Goal: Information Seeking & Learning: Find specific fact

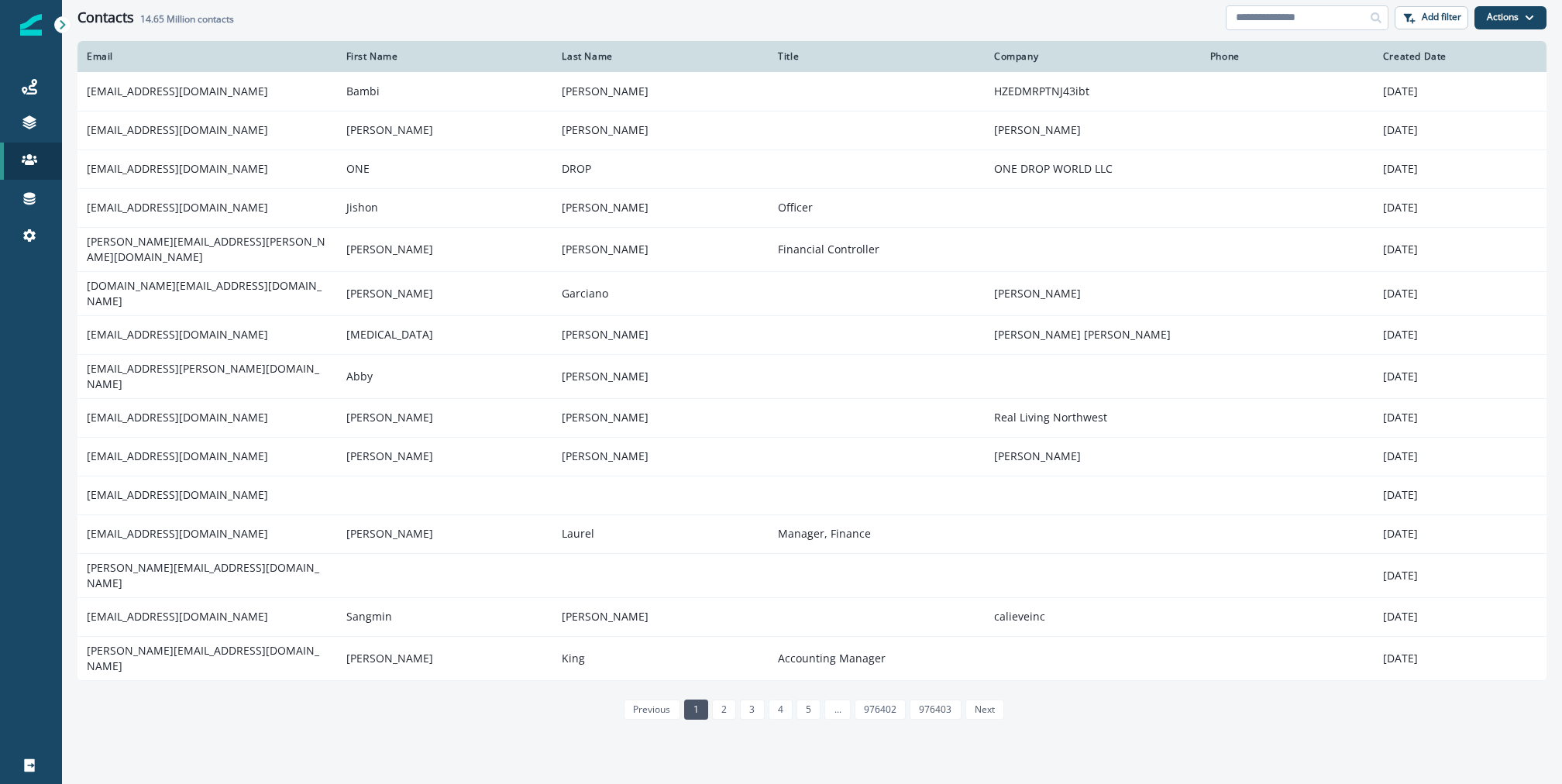
click at [1333, 11] on input at bounding box center [1307, 17] width 163 height 25
paste input "**********"
type input "**********"
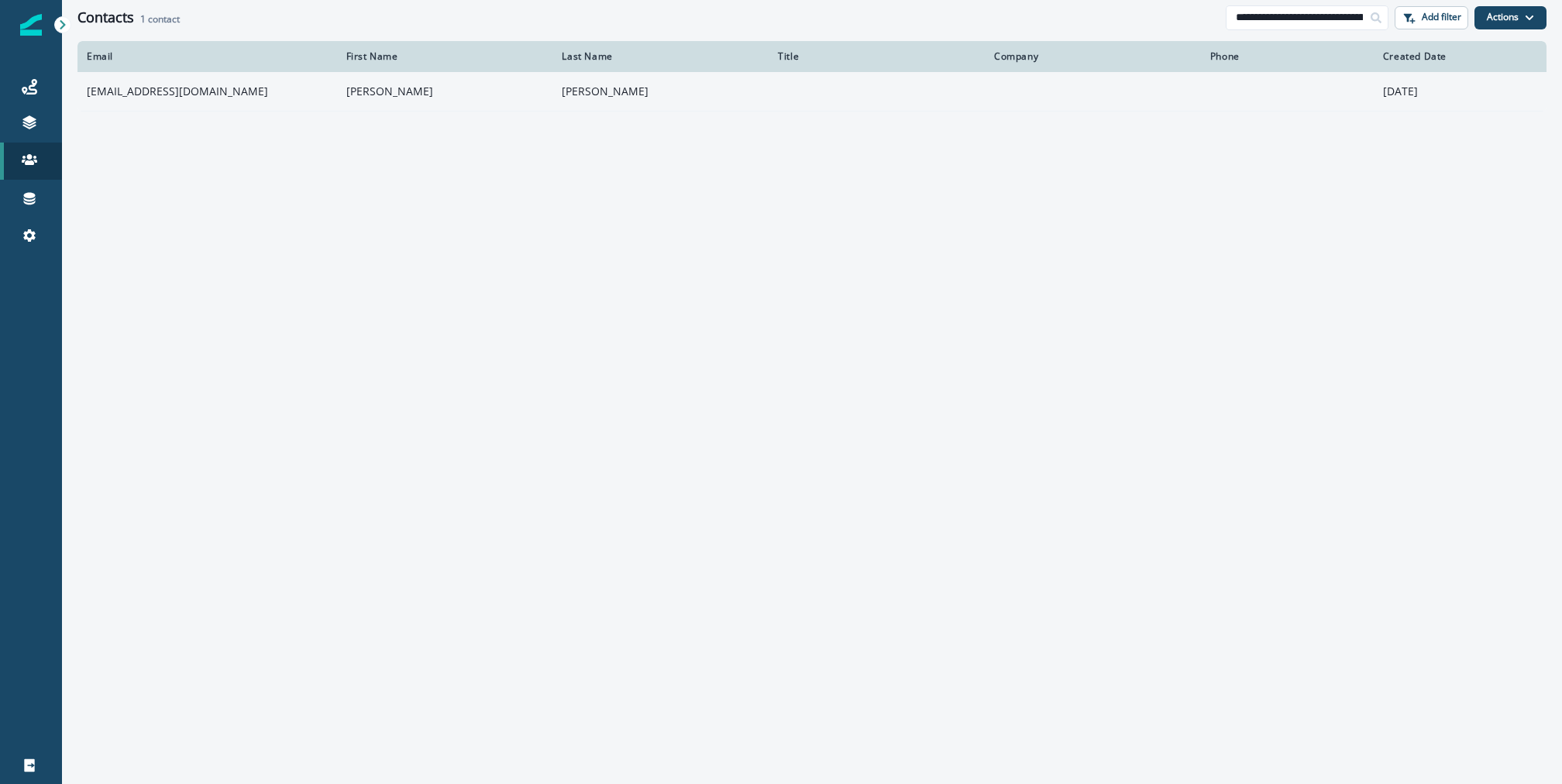
click at [244, 96] on td "[EMAIL_ADDRESS][DOMAIN_NAME]" at bounding box center [207, 91] width 259 height 39
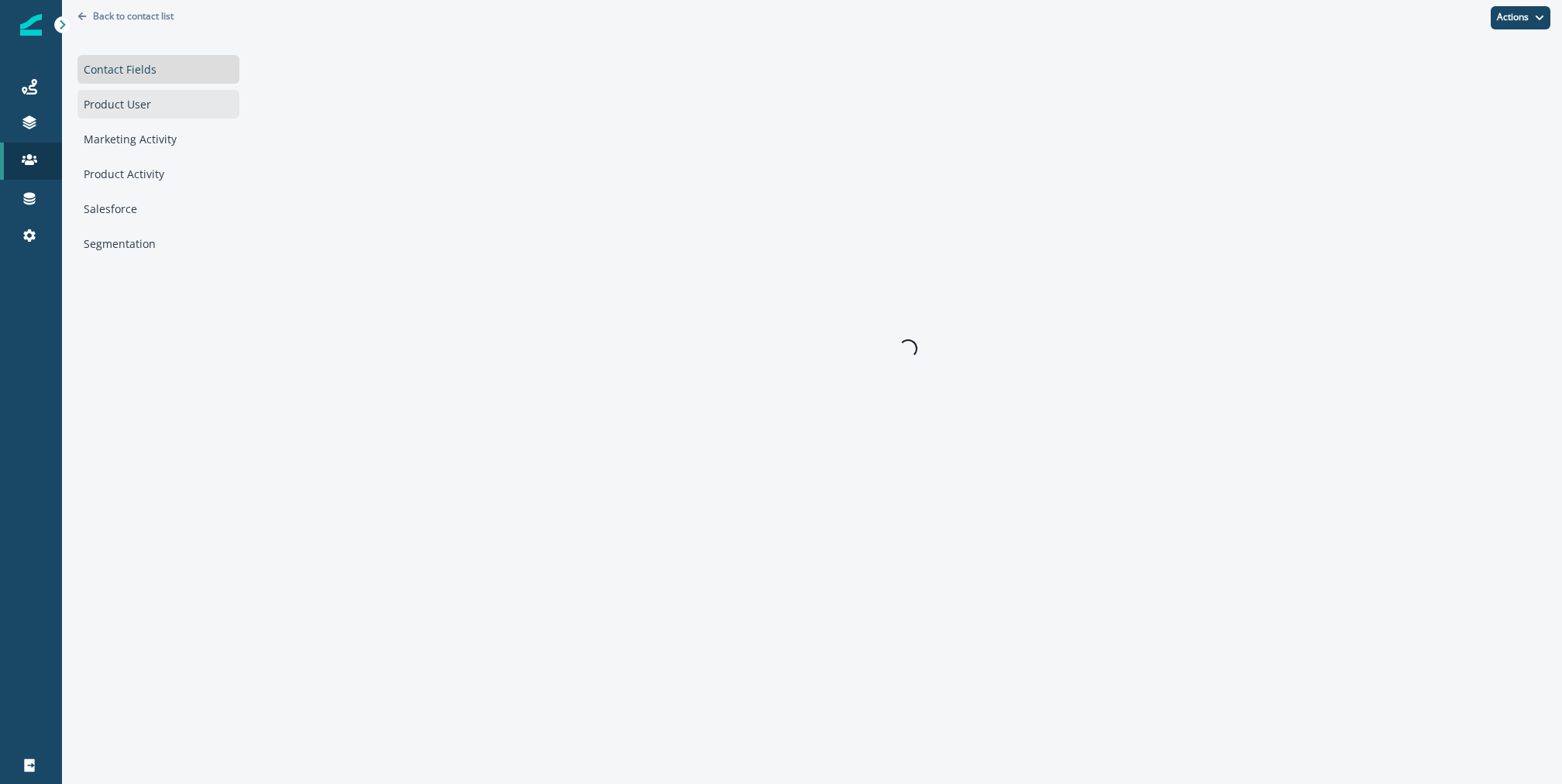
click at [157, 91] on div "Product User" at bounding box center [158, 104] width 162 height 29
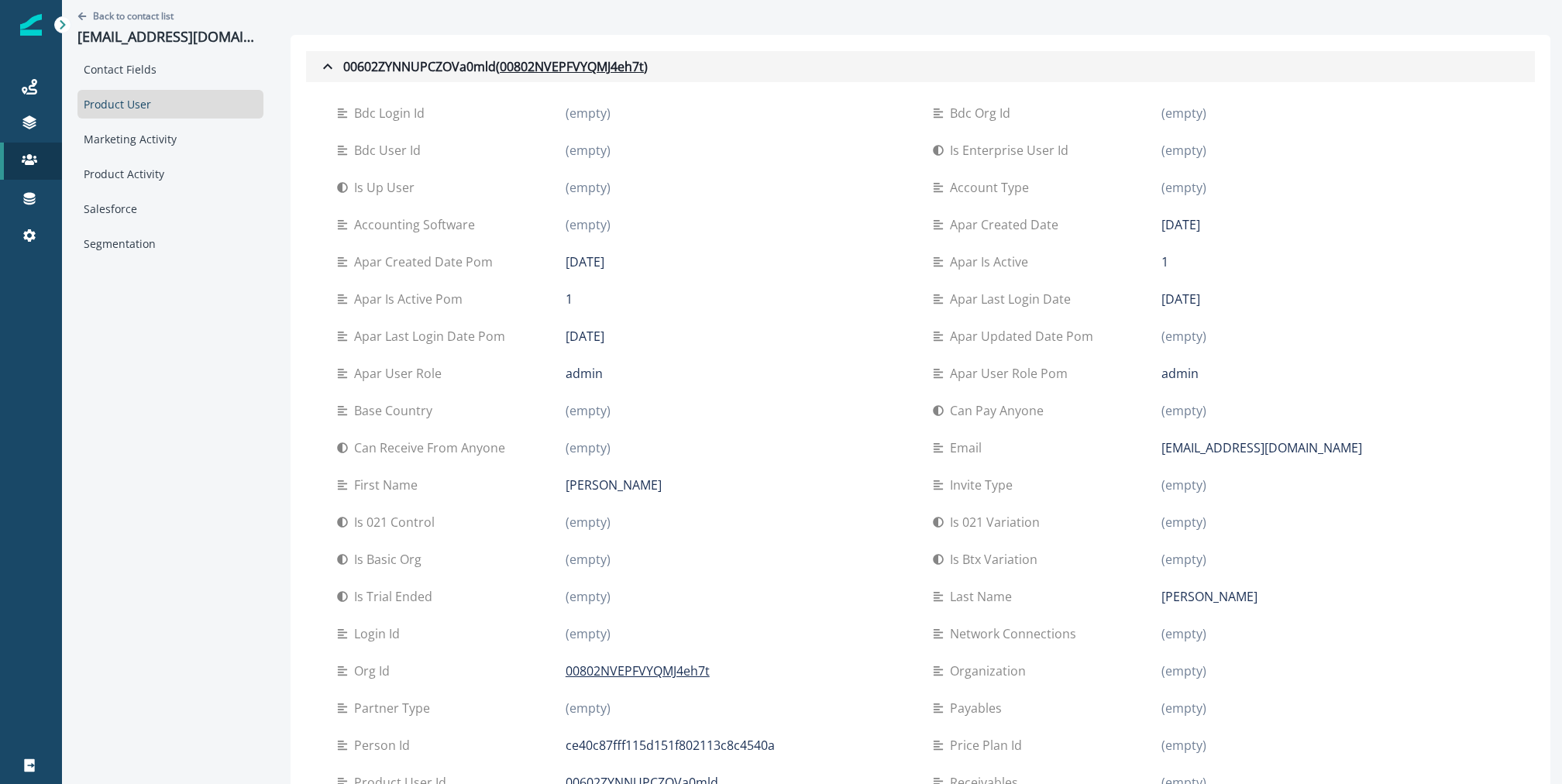
click at [612, 79] on button "00602ZYNNUPCZOVa0mld ( 00802NVEPFVYQMJ4eh7t )" at bounding box center [920, 66] width 1229 height 31
click at [610, 70] on u "00802NVEPFVYQMJ4eh7t" at bounding box center [572, 67] width 144 height 19
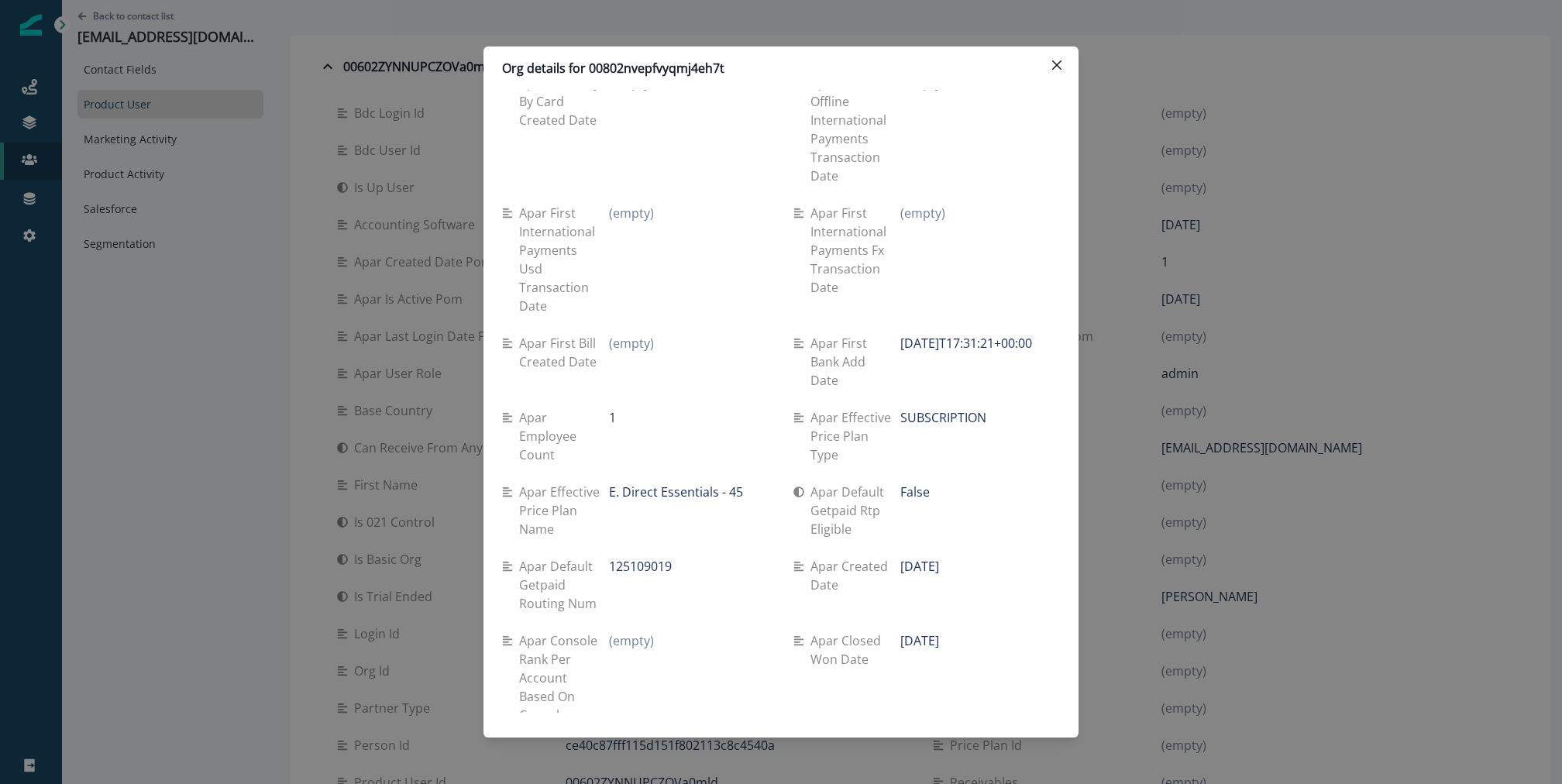
scroll to position [6352, 0]
click at [207, 82] on div "Org details for 00802nvepfvyqmj4eh7t Se travel spend lifetime (empty) Se spend …" at bounding box center [781, 392] width 1562 height 784
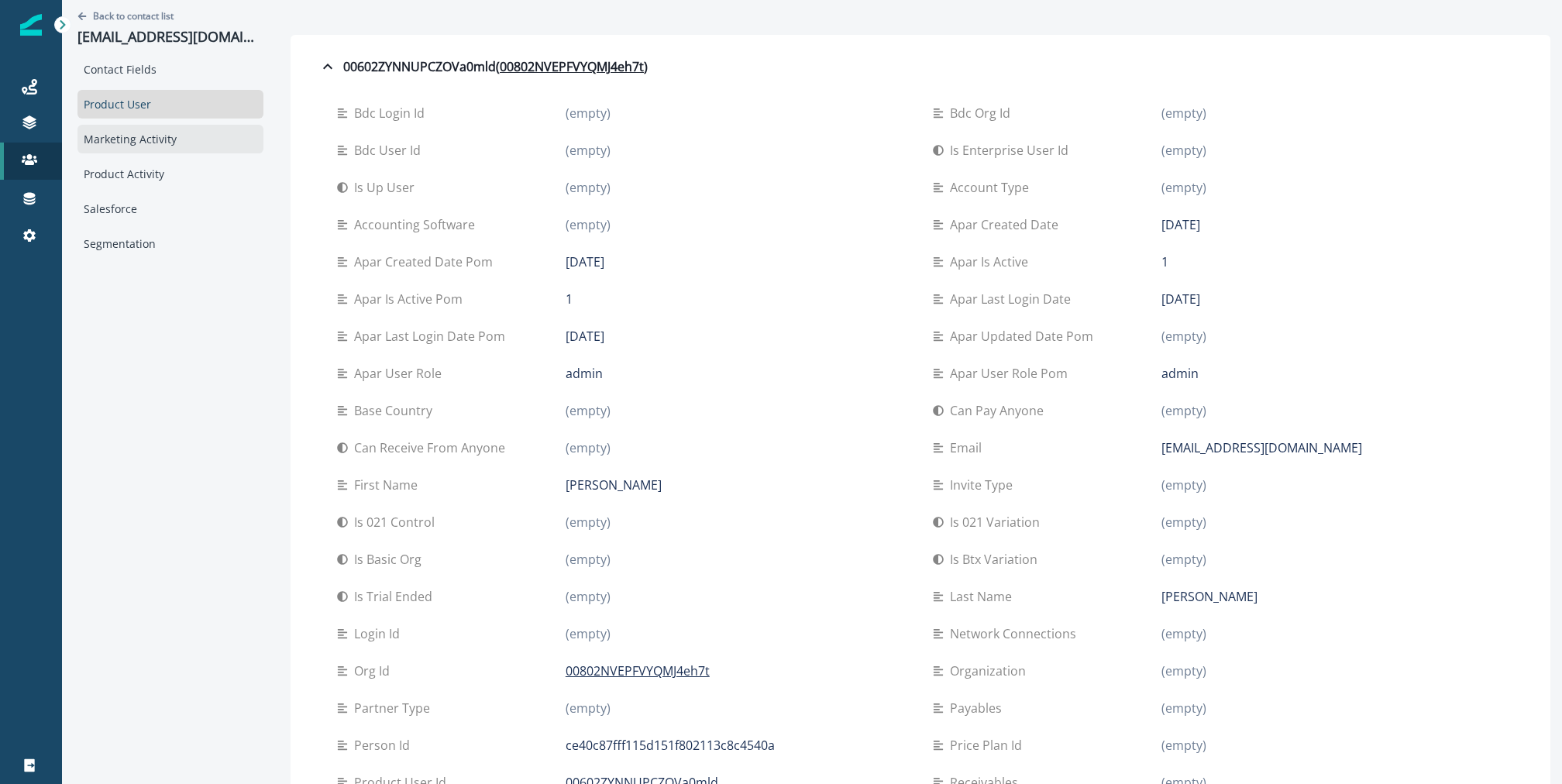
click at [174, 146] on div "Marketing Activity" at bounding box center [170, 139] width 186 height 29
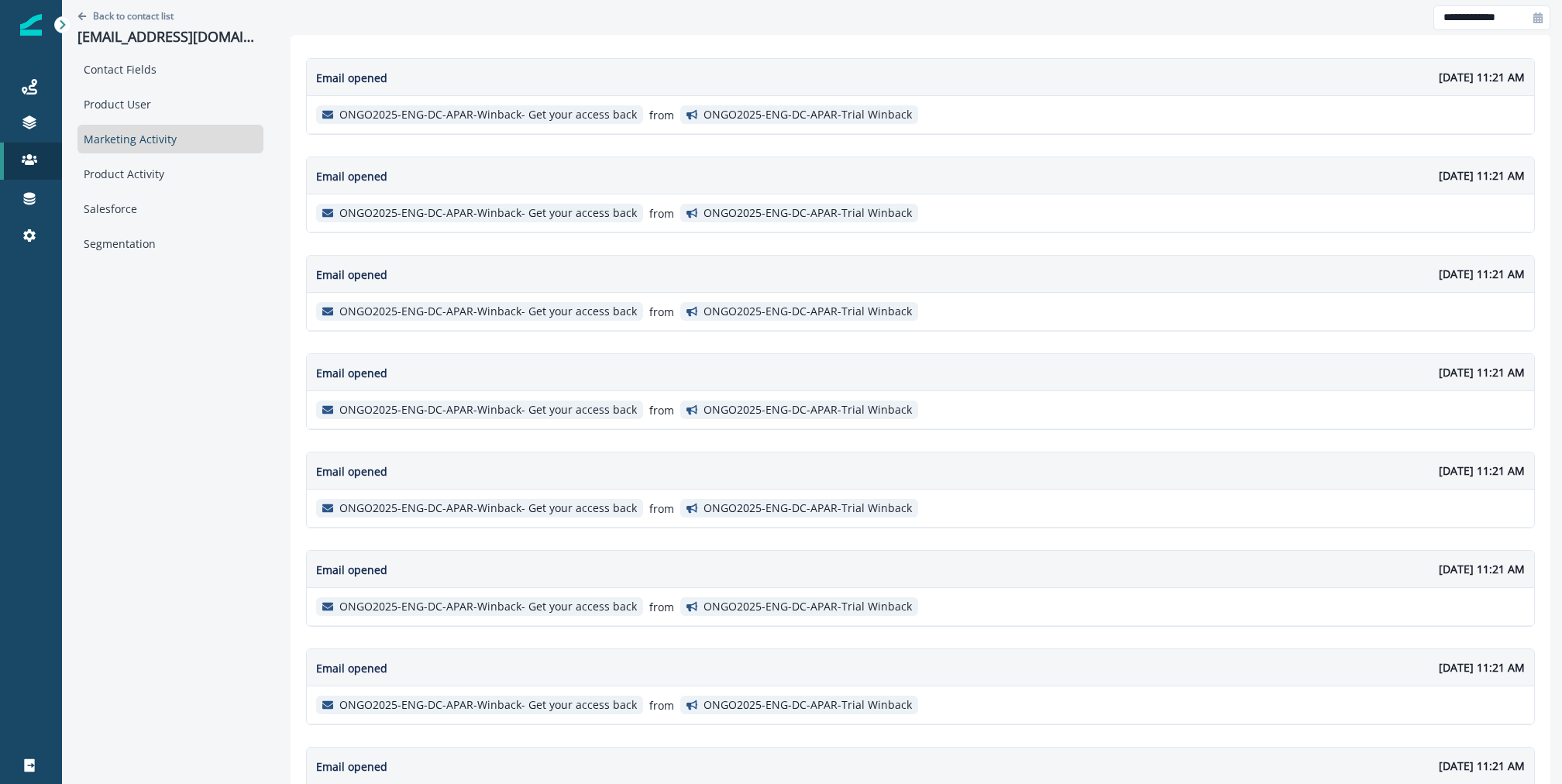
click at [1536, 16] on icon at bounding box center [1538, 18] width 9 height 11
select select "*"
select select "****"
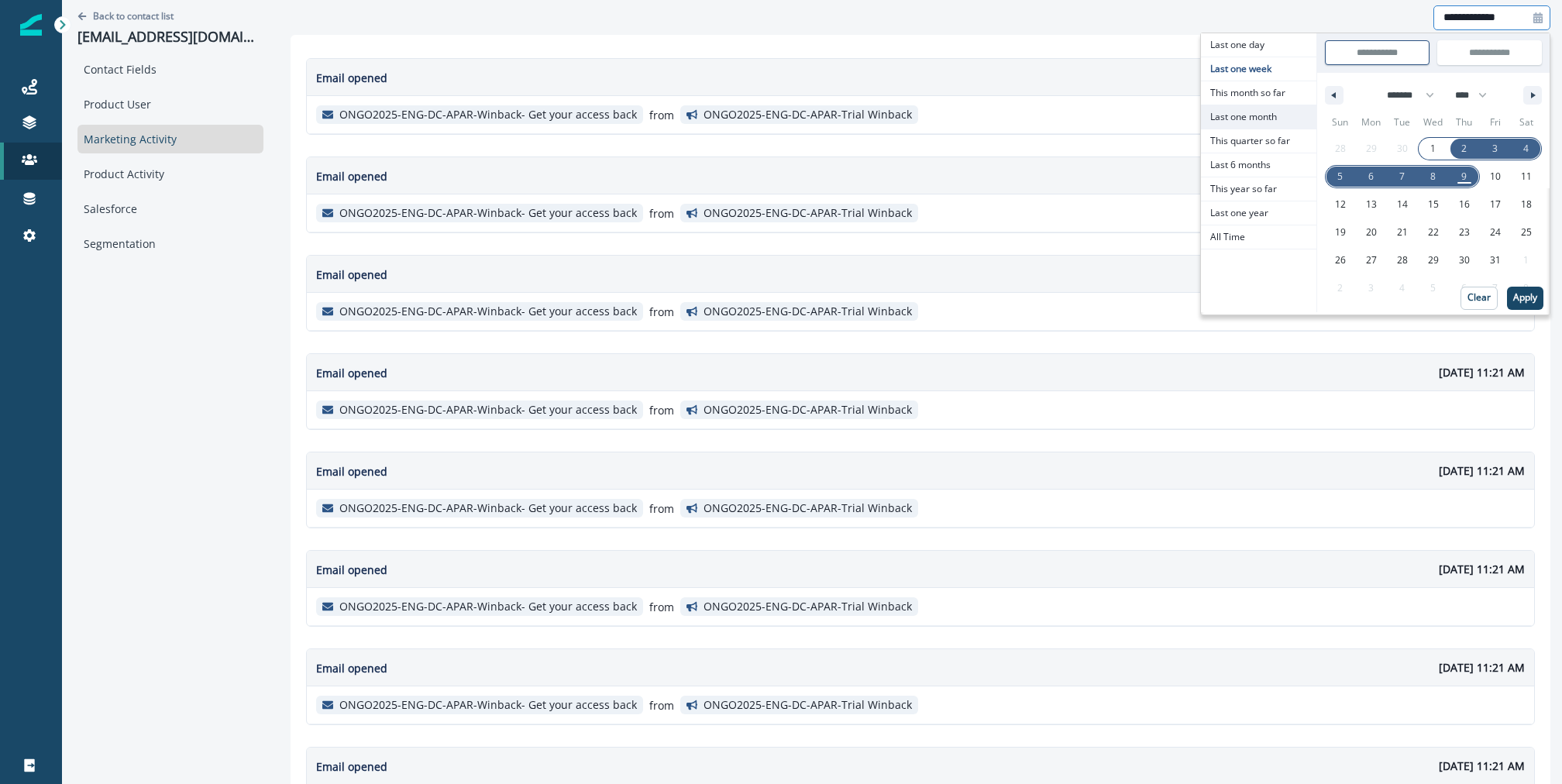
click at [1275, 124] on span "Last one month" at bounding box center [1259, 116] width 115 height 23
type input "**********"
select select "*"
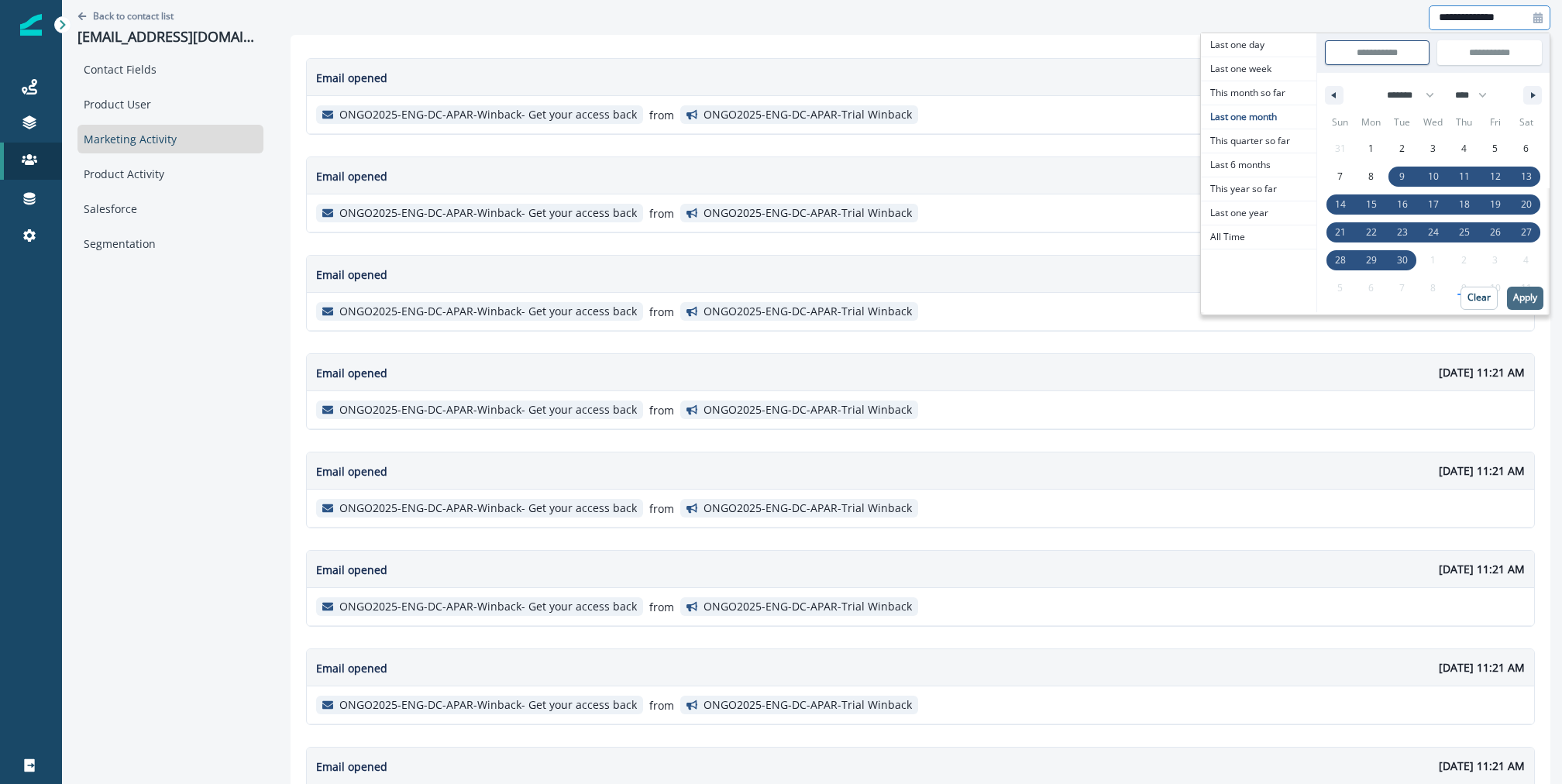
click at [1527, 295] on p "Apply" at bounding box center [1526, 297] width 24 height 11
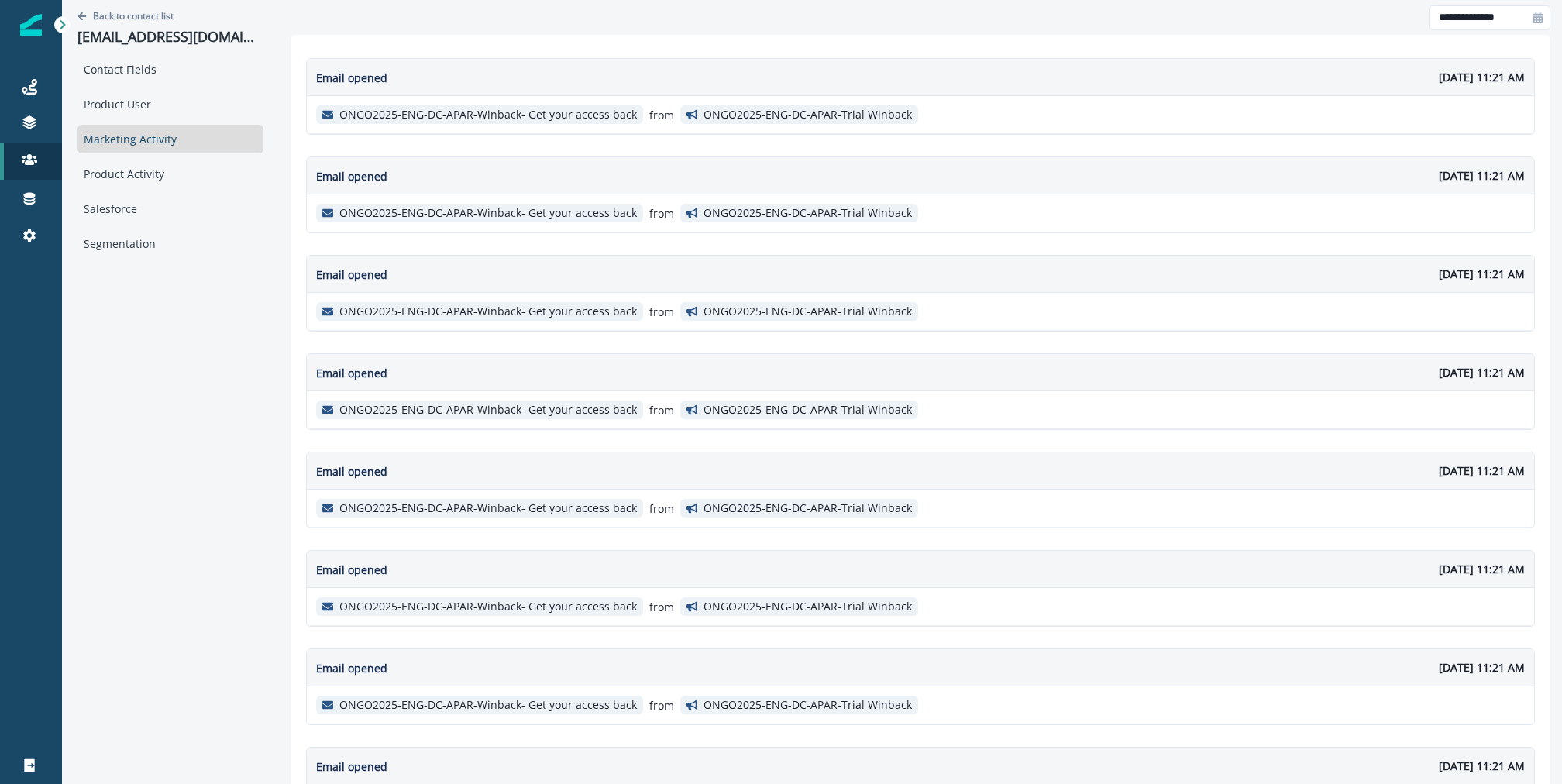
scroll to position [787, 0]
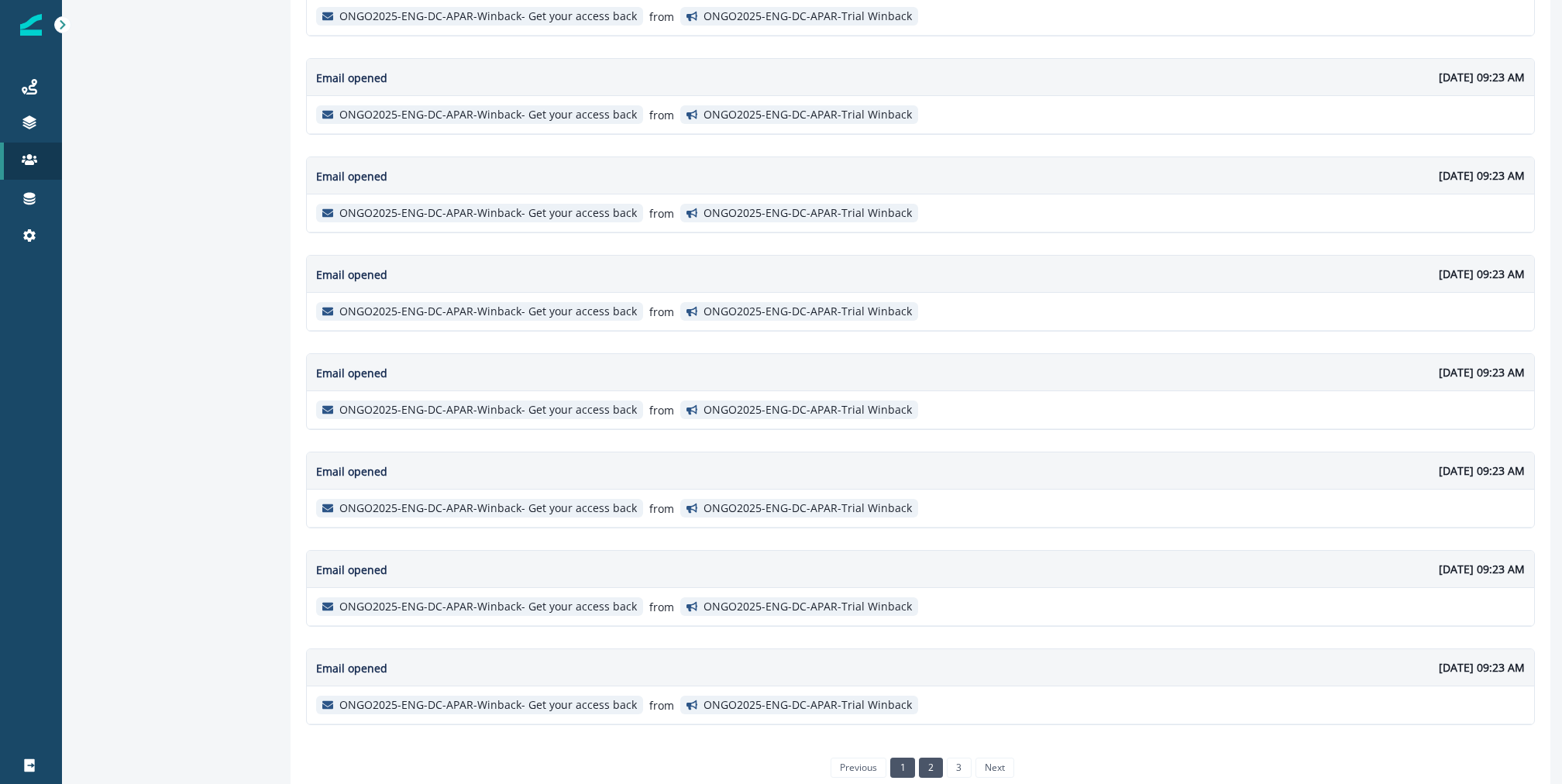
click at [937, 758] on link "2" at bounding box center [931, 768] width 24 height 20
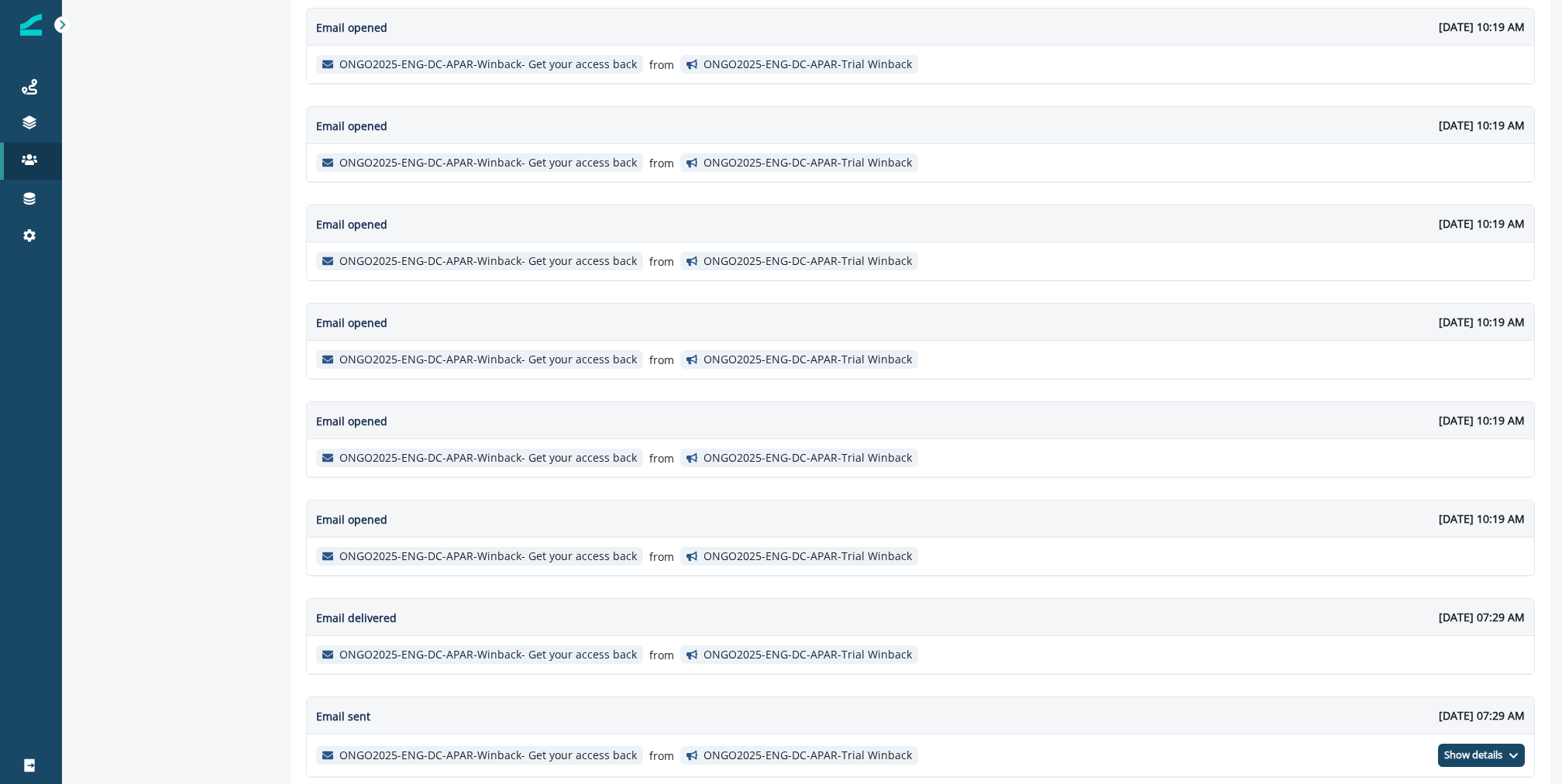
scroll to position [792, 0]
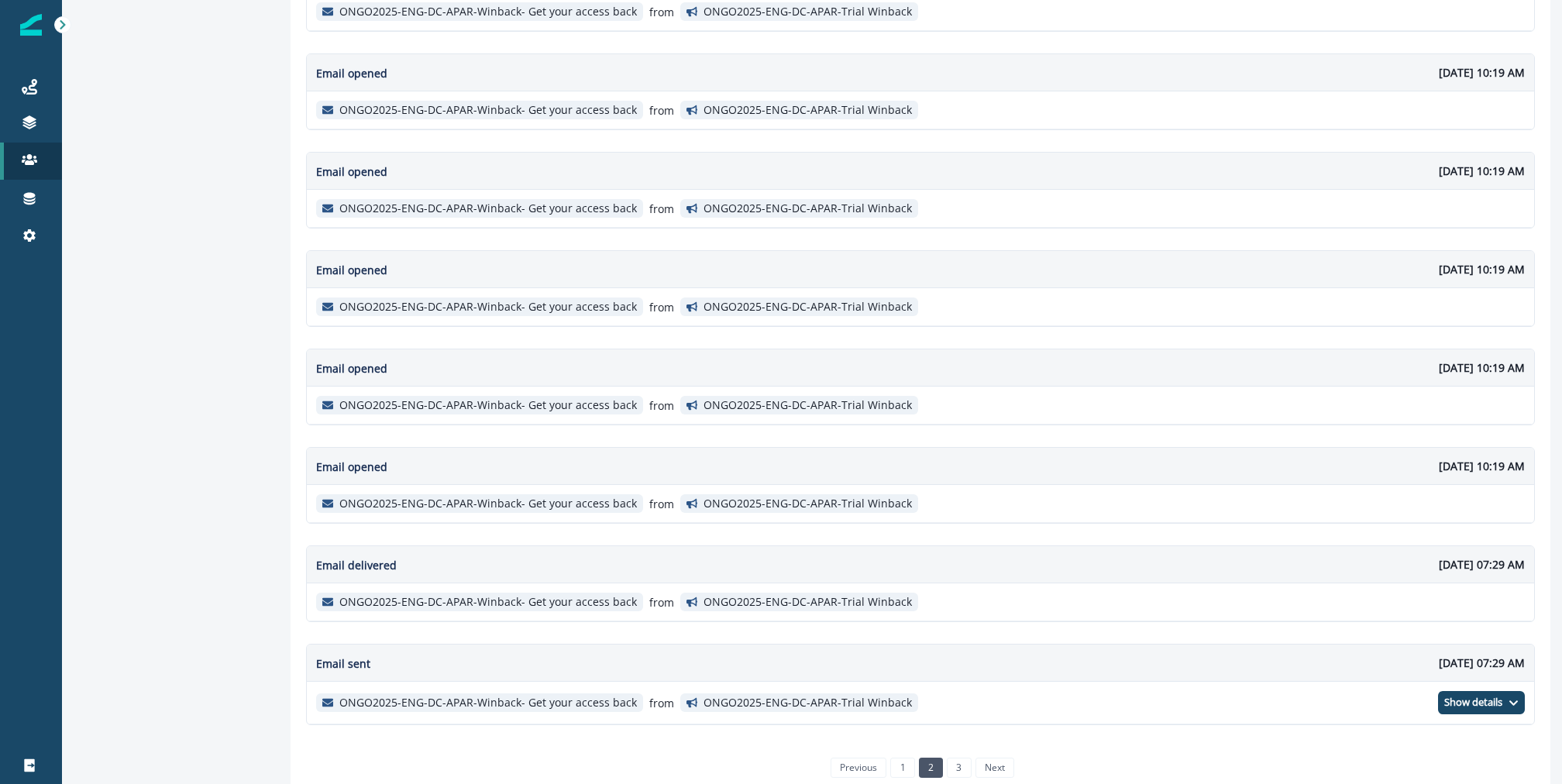
click at [942, 758] on link "2" at bounding box center [931, 768] width 24 height 20
click at [950, 758] on link "3" at bounding box center [959, 768] width 24 height 20
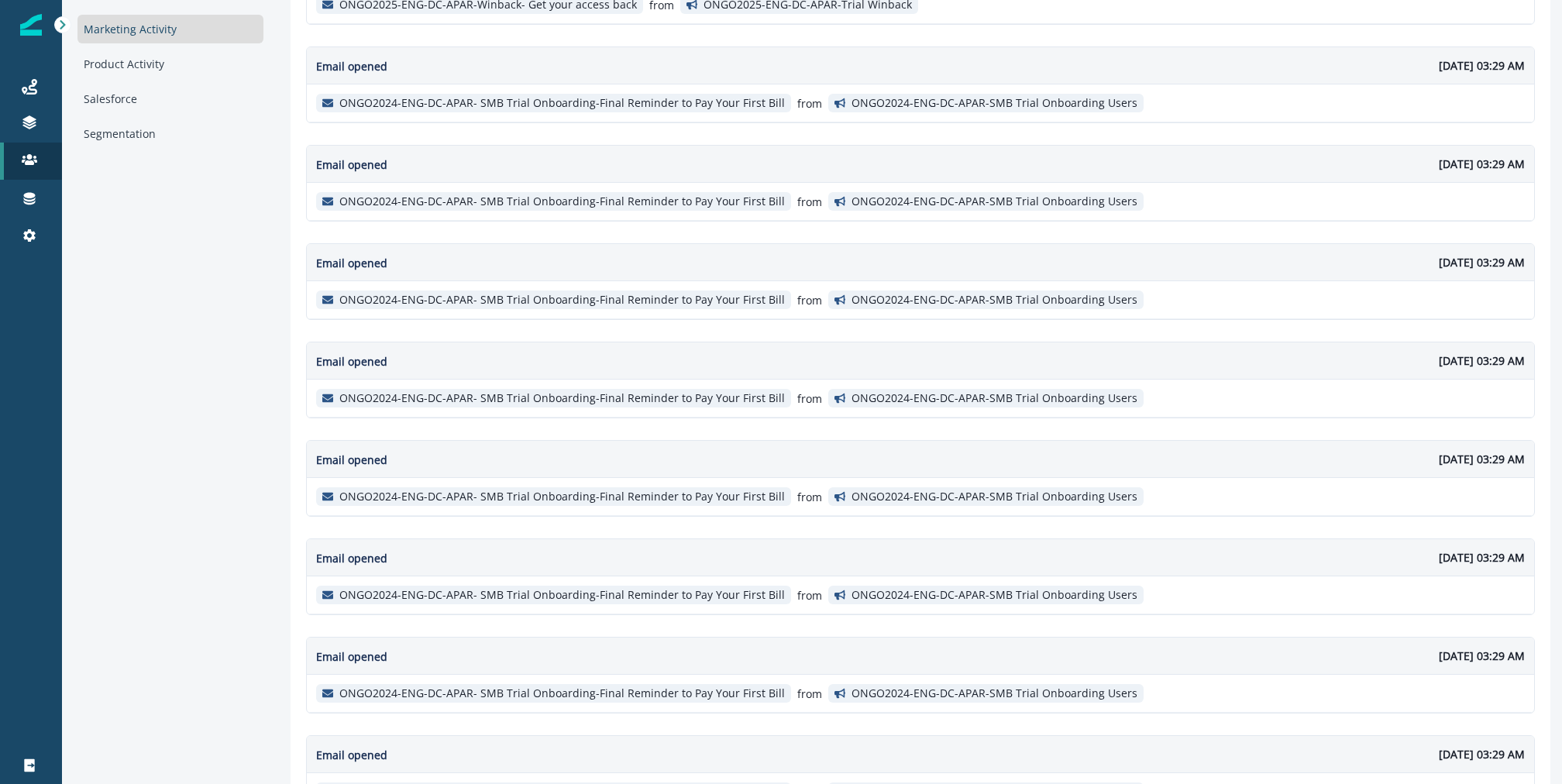
scroll to position [0, 0]
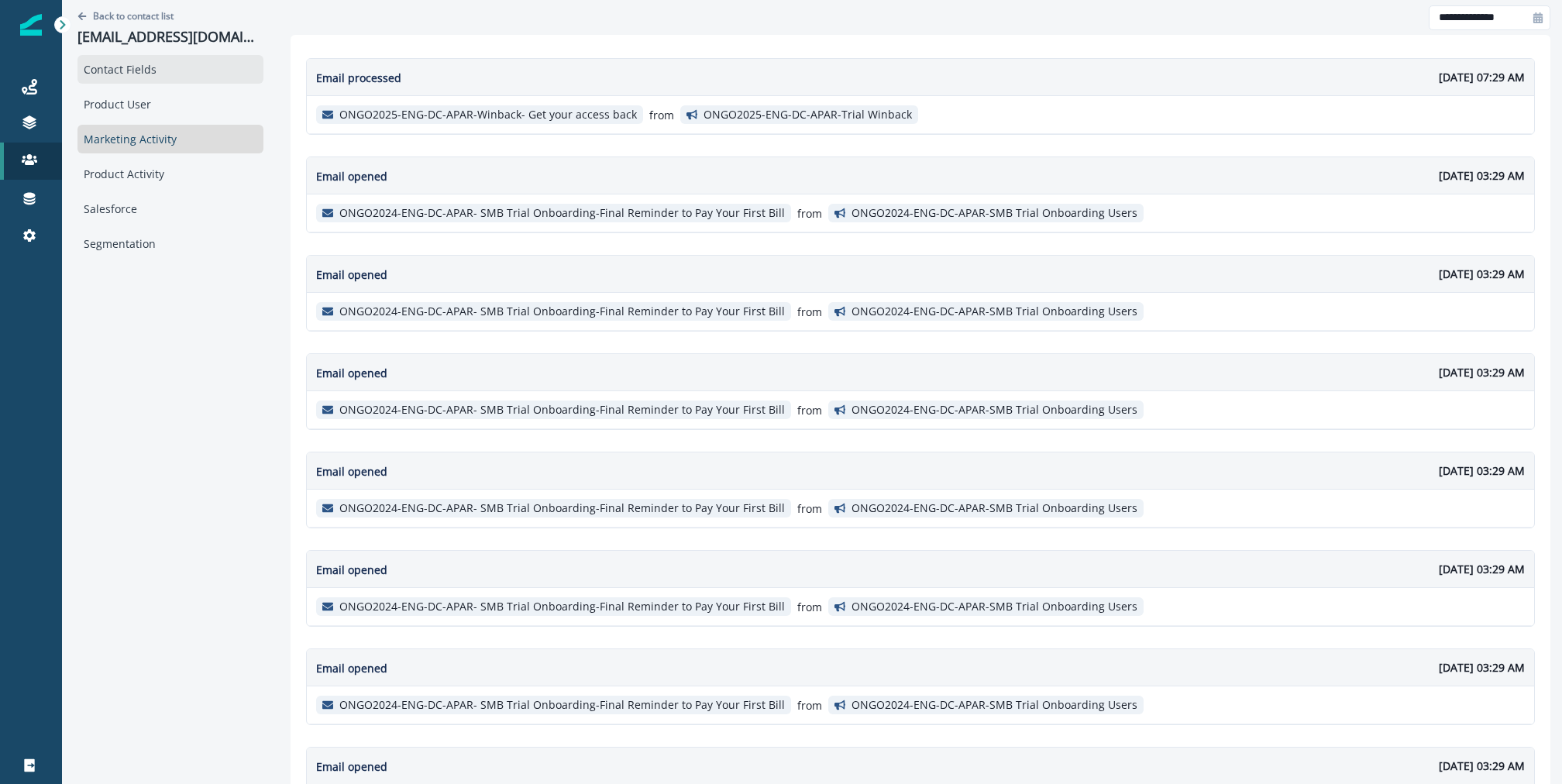
click at [170, 82] on div "Contact Fields" at bounding box center [170, 69] width 186 height 29
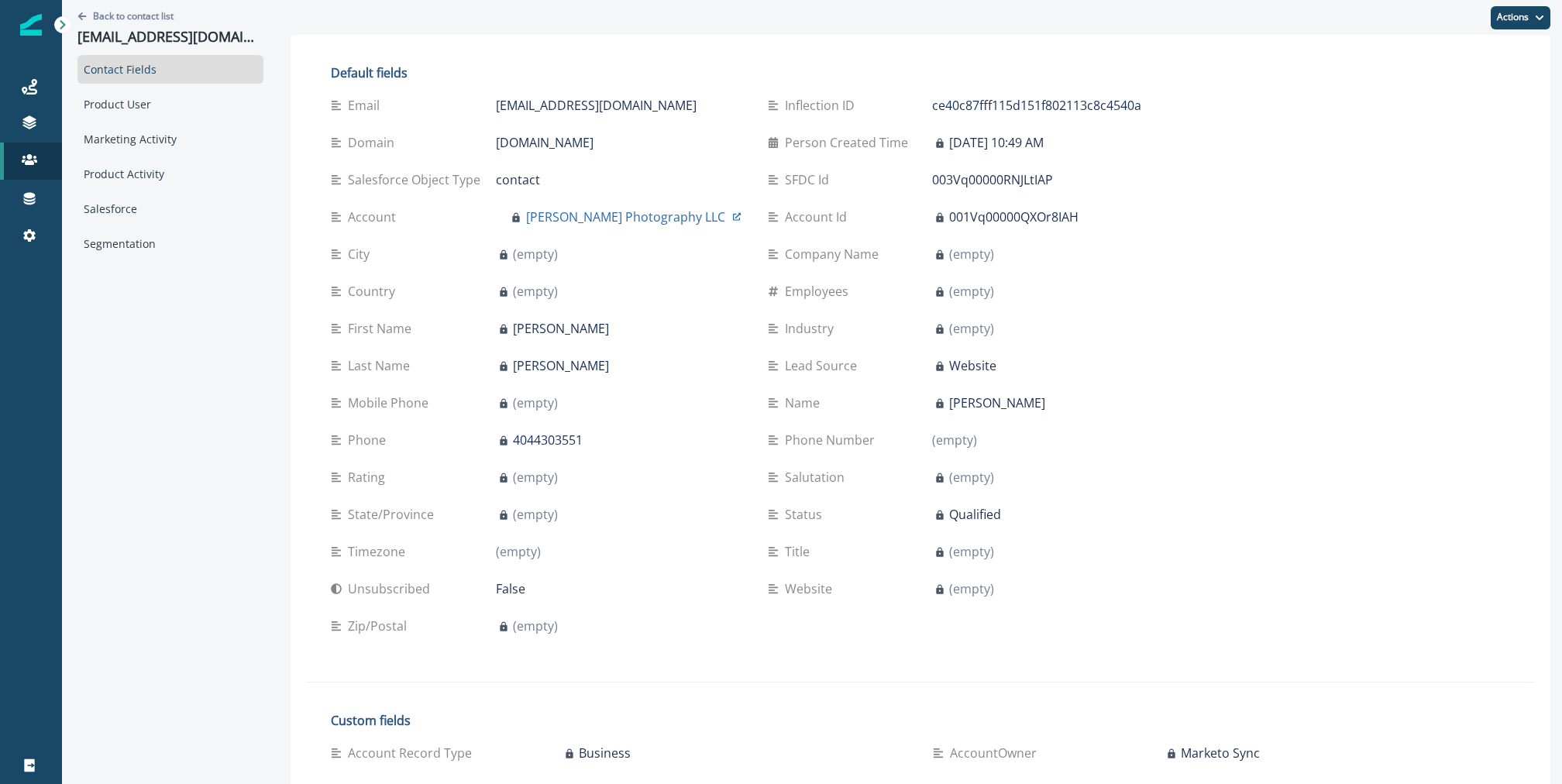
click at [231, 123] on div "Contact Fields Product User Marketing Activity Product Activity Salesforce Segm…" at bounding box center [170, 157] width 186 height 203
click at [227, 99] on div "Product User" at bounding box center [170, 104] width 186 height 29
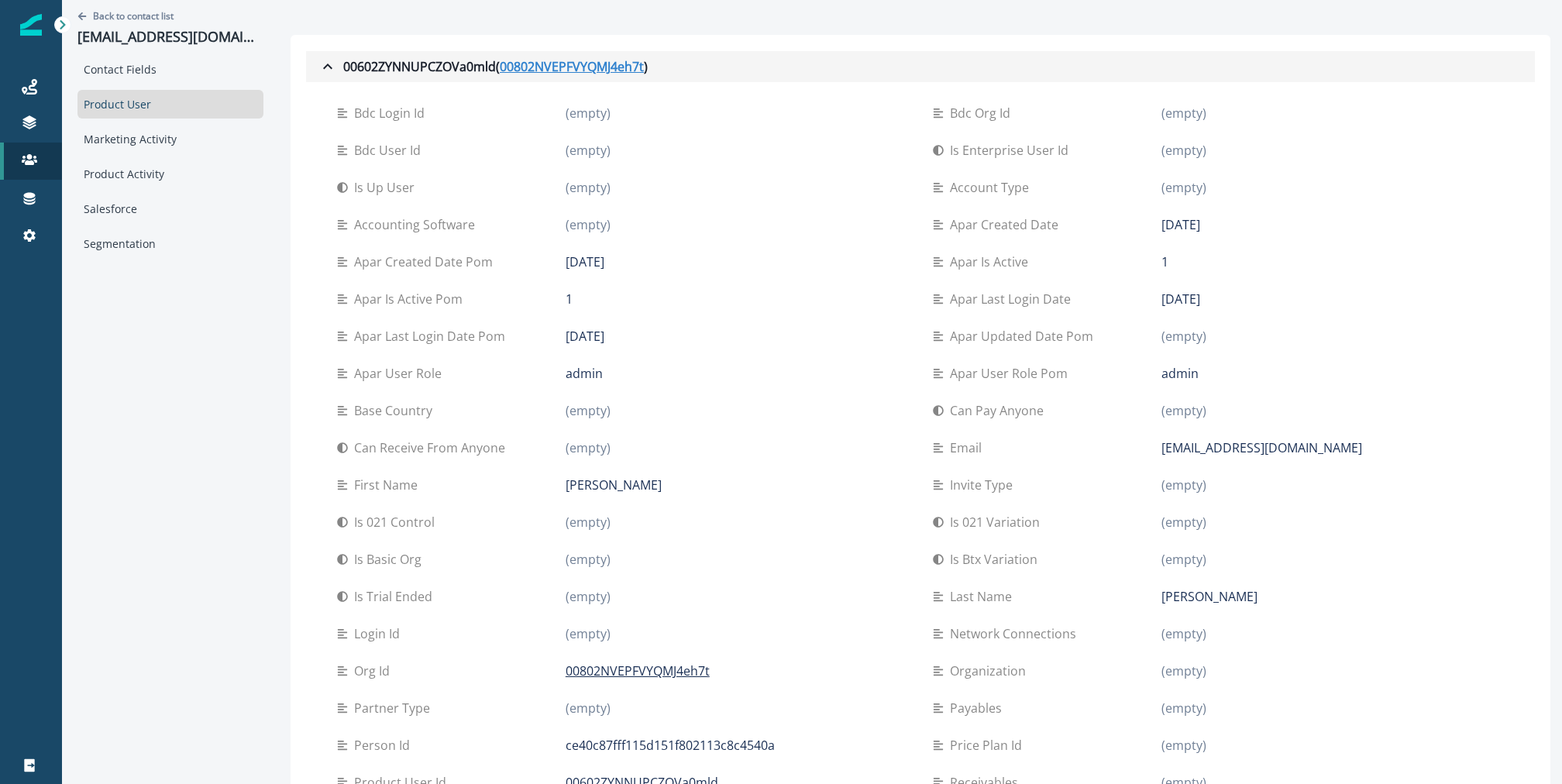
click at [599, 68] on u "00802NVEPFVYQMJ4eh7t" at bounding box center [572, 67] width 144 height 19
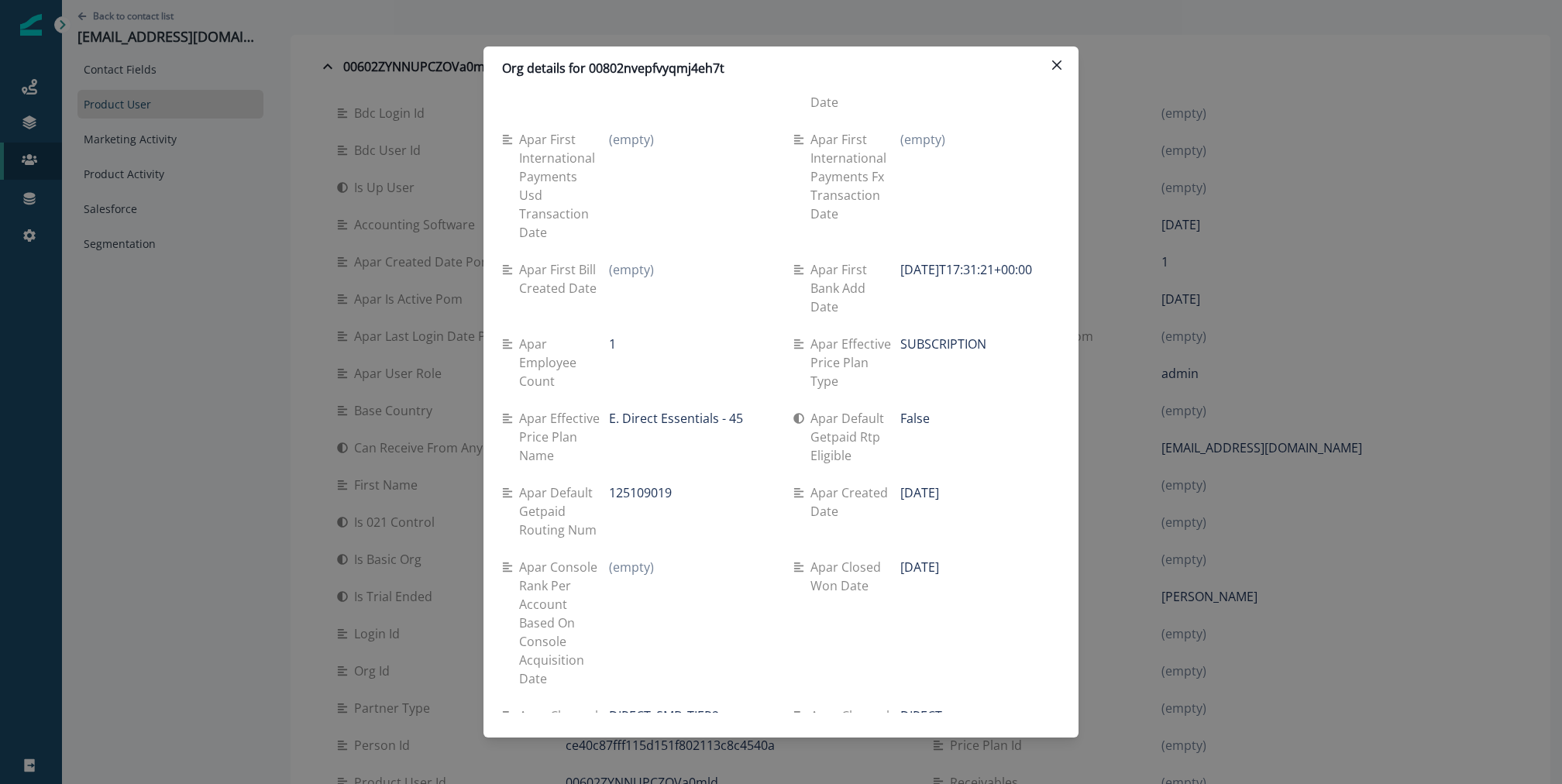
scroll to position [6541, 0]
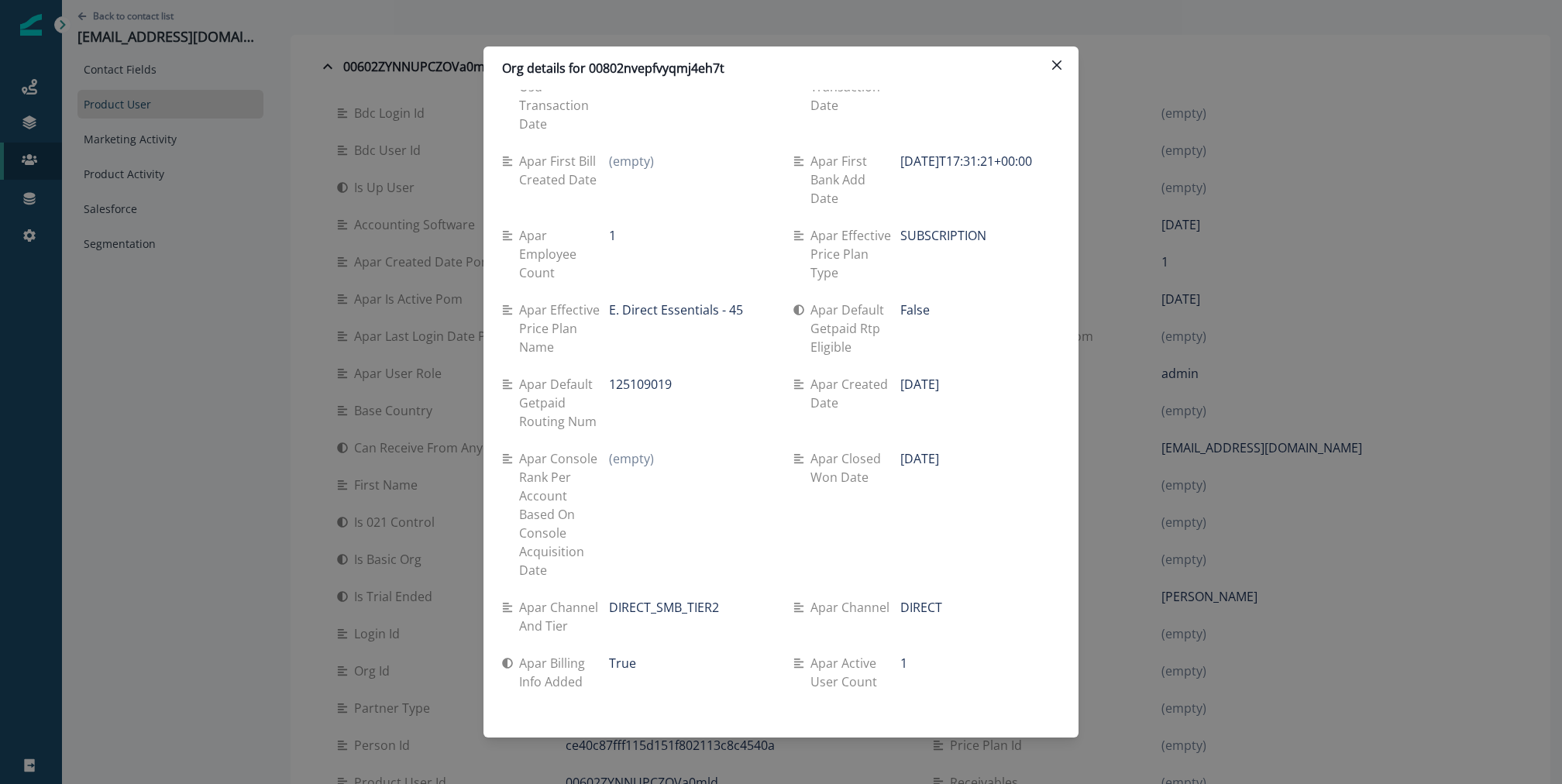
click at [623, 69] on p "Org details for 00802nvepfvyqmj4eh7t" at bounding box center [613, 69] width 223 height 19
copy p "00802nvepfvyqmj4eh7t"
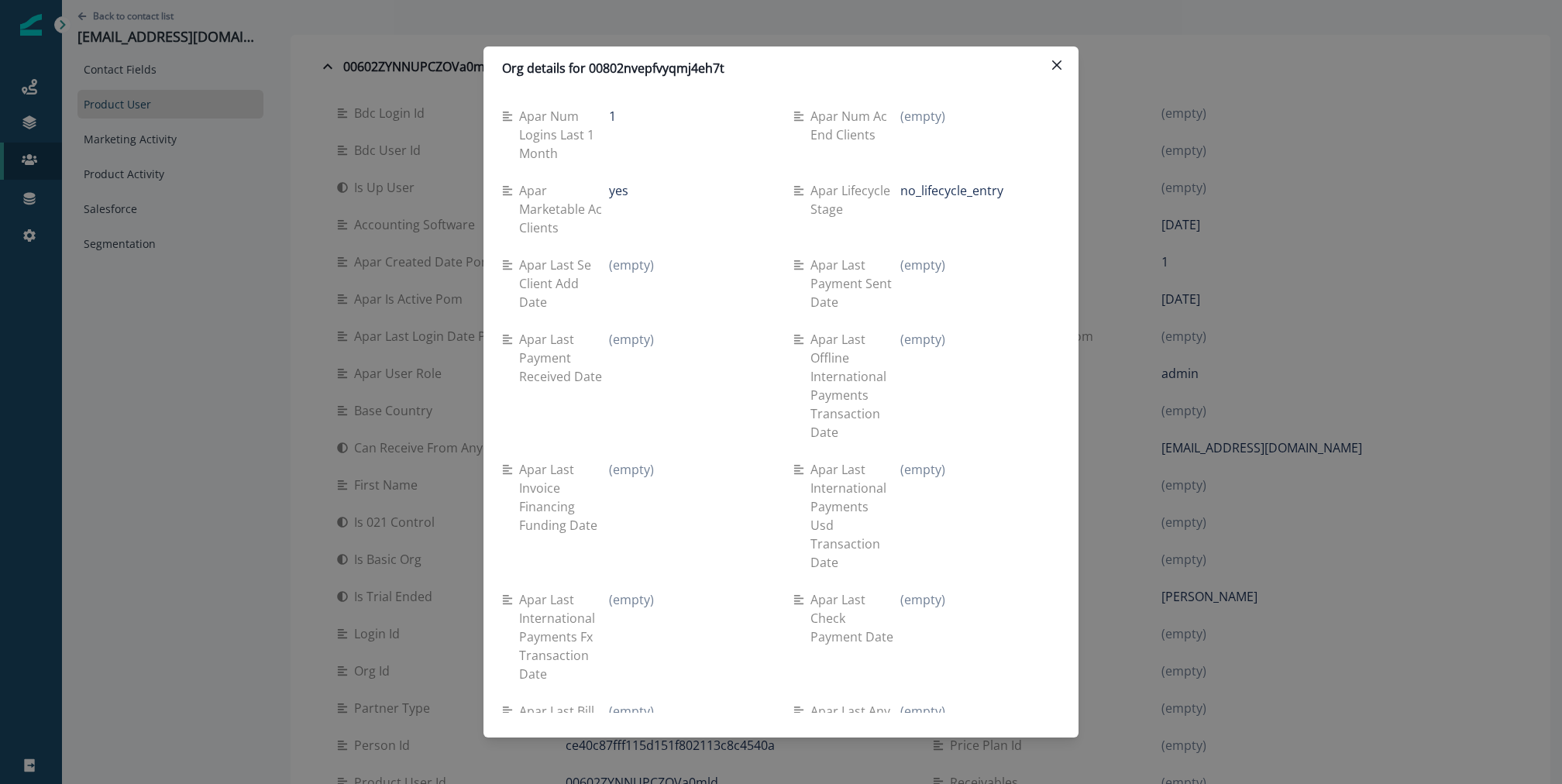
scroll to position [3645, 0]
click at [965, 176] on div "Apar lifecycle stage no_lifecycle_entry" at bounding box center [927, 213] width 267 height 75
copy div "no_lifecycle_entry"
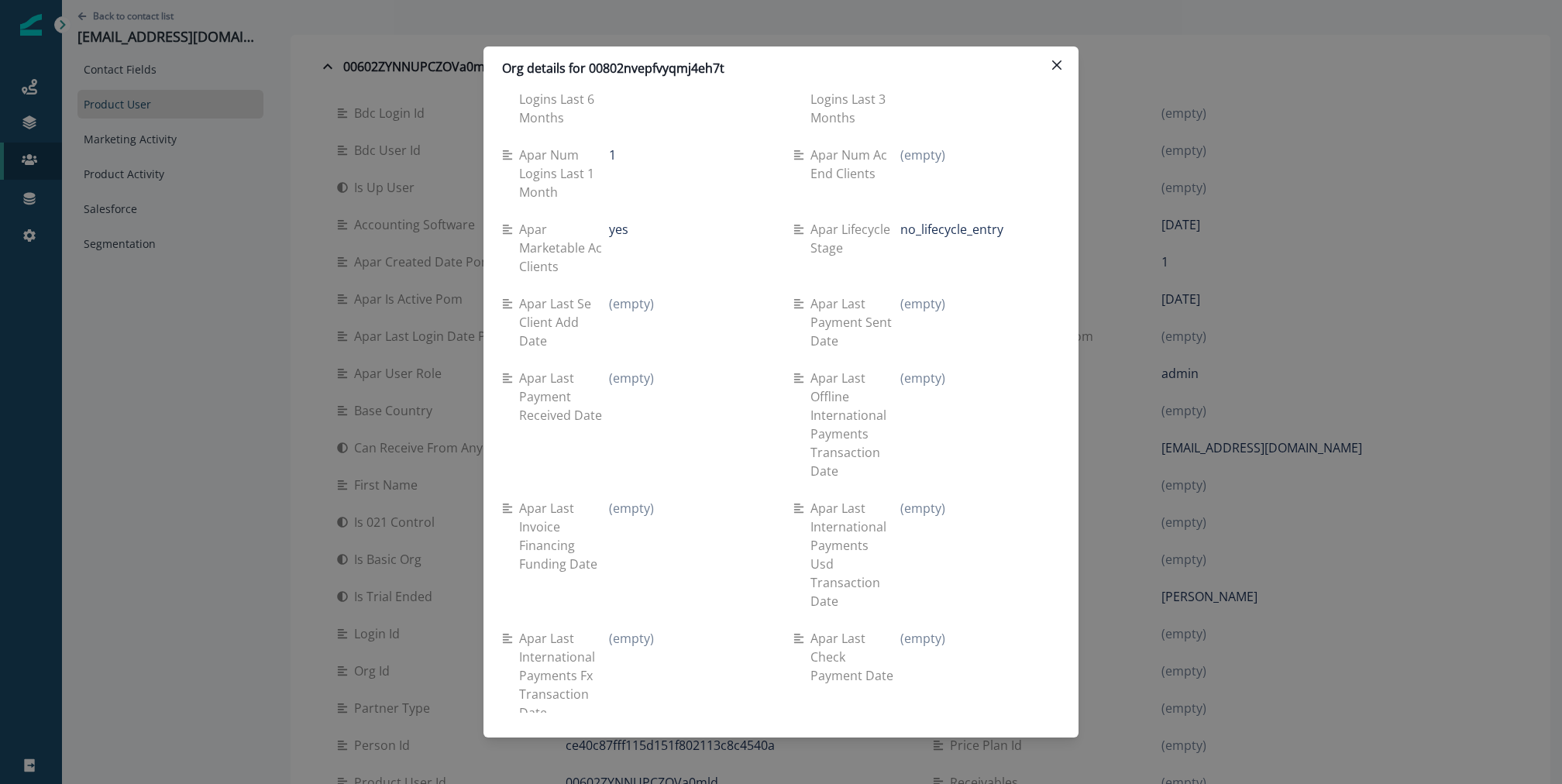
scroll to position [3607, 0]
click at [891, 163] on div "Apar num ac end clients (empty)" at bounding box center [927, 177] width 267 height 75
click at [837, 223] on p "Apar lifecycle stage" at bounding box center [856, 241] width 90 height 37
drag, startPoint x: 837, startPoint y: 188, endPoint x: 971, endPoint y: 192, distance: 134.1
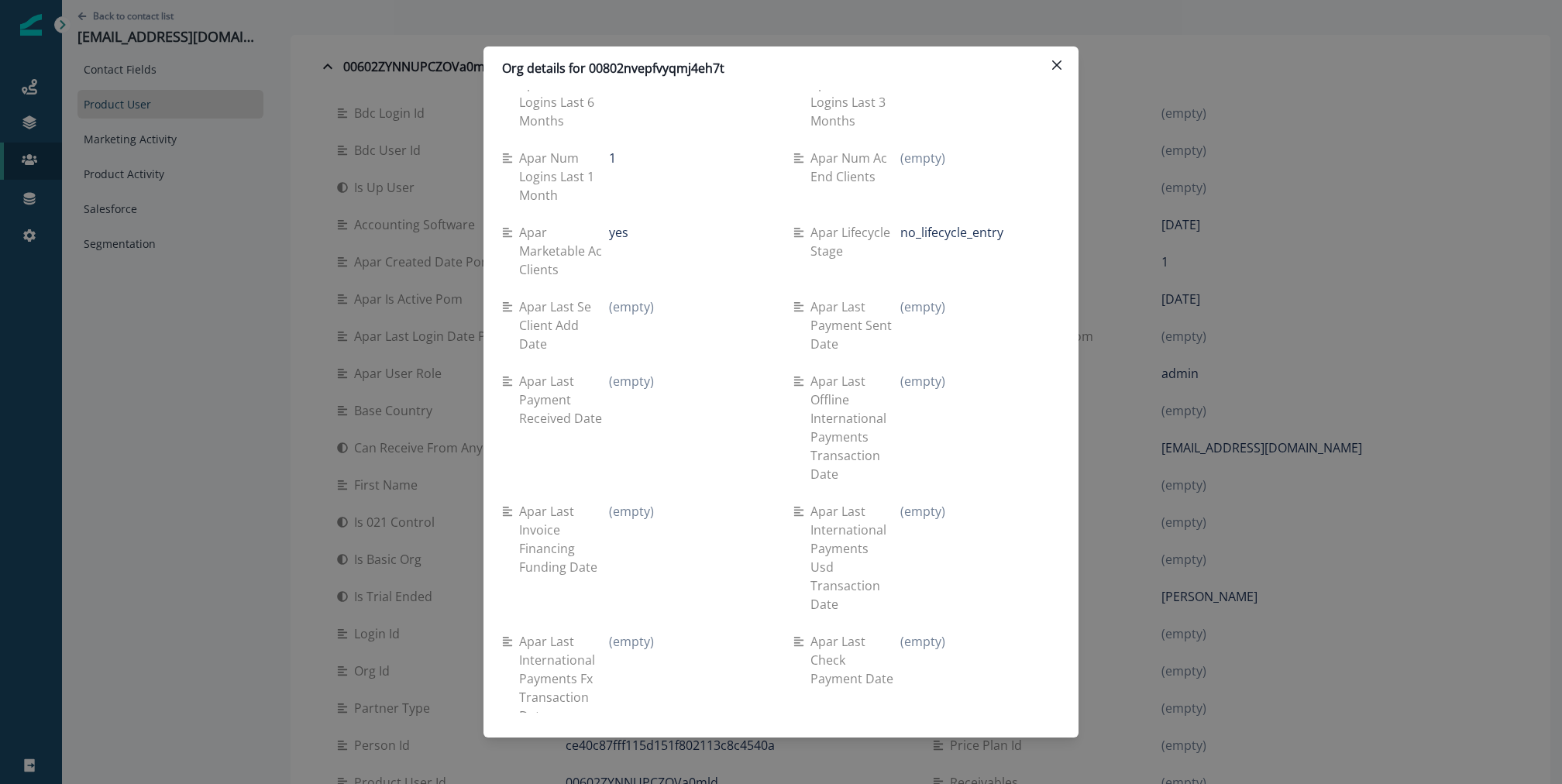
click at [971, 223] on div "Apar lifecycle stage no_lifecycle_entry" at bounding box center [927, 241] width 267 height 37
copy div "Apar lifecycle stage no_lifecycle_entry"
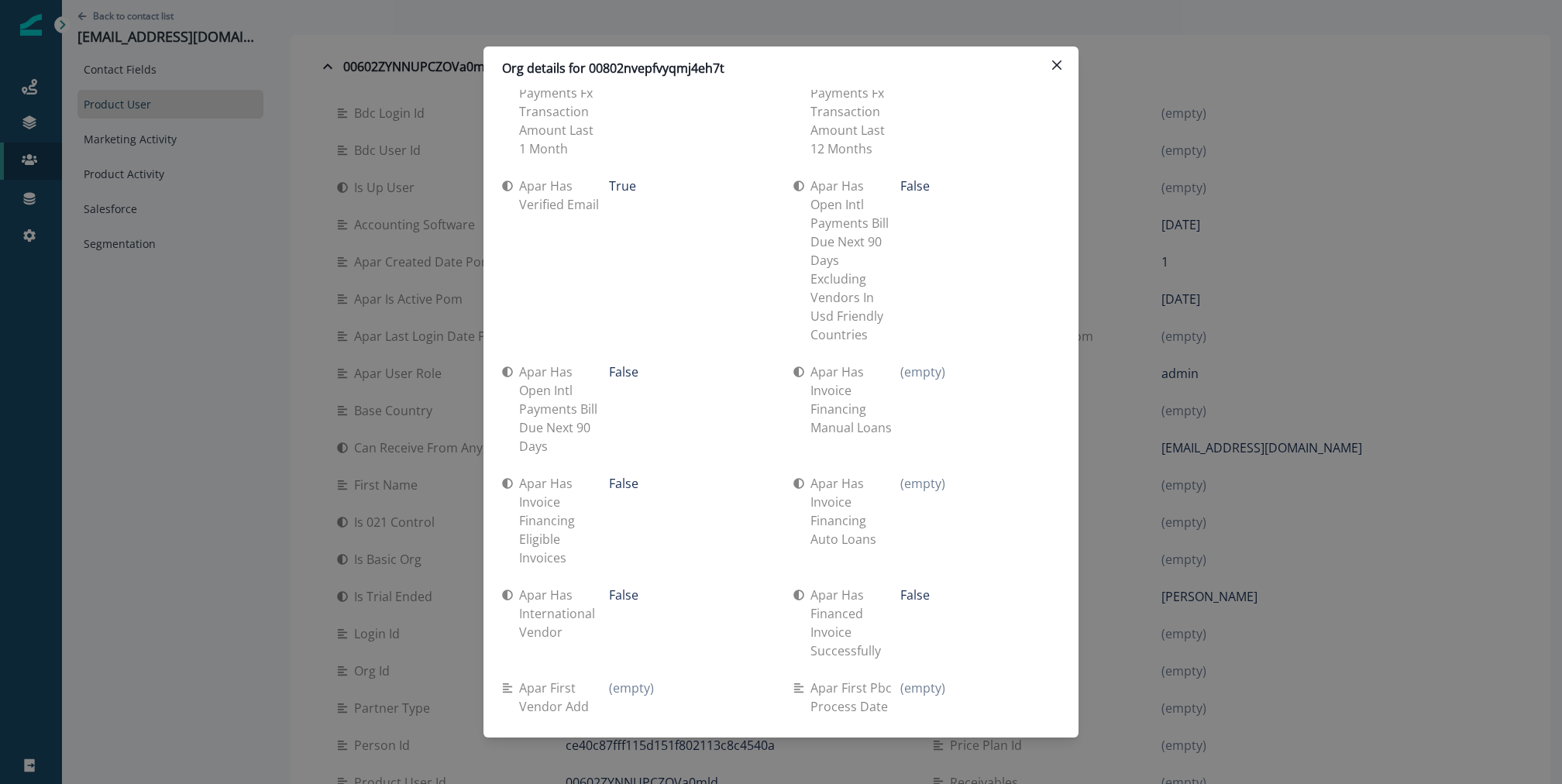
scroll to position [6302, 0]
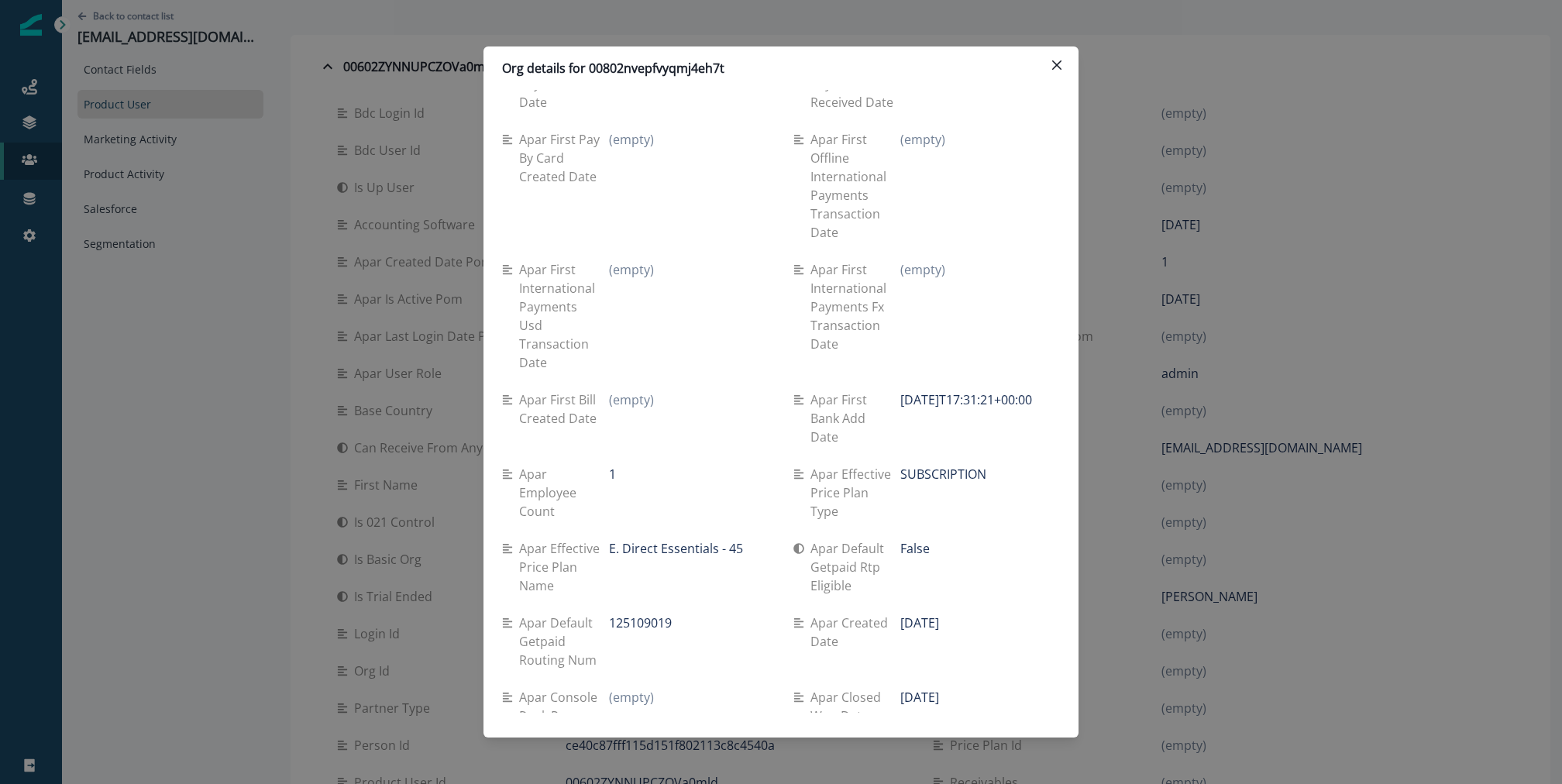
click at [1262, 448] on div "Org details for 00802nvepfvyqmj4eh7t Se travel spend lifetime (empty) Se spend …" at bounding box center [781, 392] width 1562 height 784
click at [1262, 448] on p "[EMAIL_ADDRESS][DOMAIN_NAME]" at bounding box center [1261, 448] width 201 height 19
